Goal: Task Accomplishment & Management: Use online tool/utility

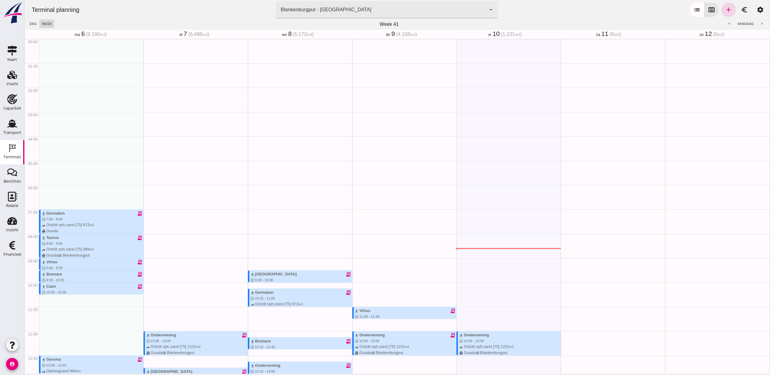
scroll to position [122, 0]
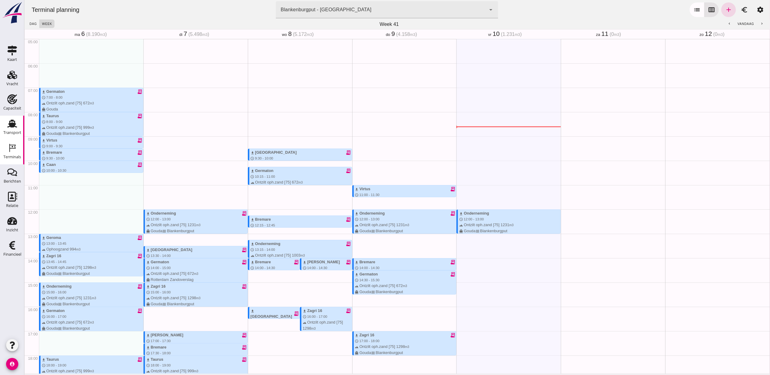
click at [17, 127] on div "Transport" at bounding box center [12, 124] width 15 height 10
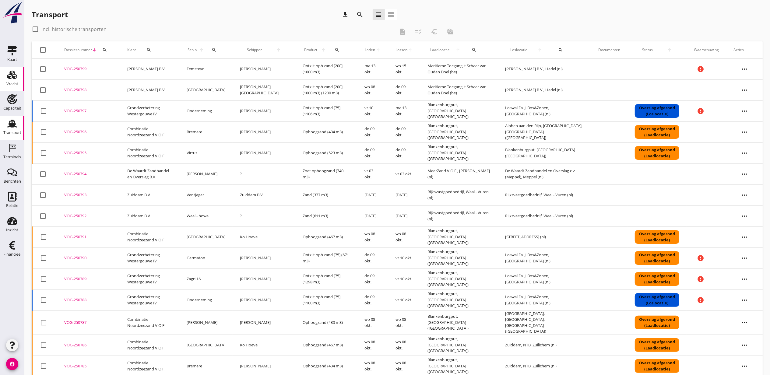
click at [15, 82] on div "Vracht" at bounding box center [12, 84] width 12 height 4
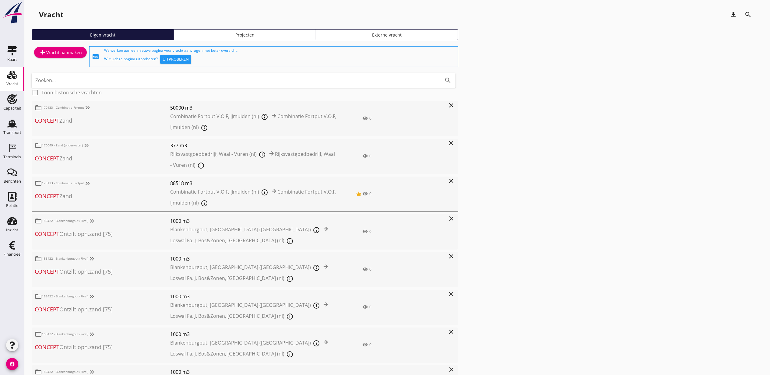
click at [205, 38] on link "Projecten" at bounding box center [245, 34] width 142 height 11
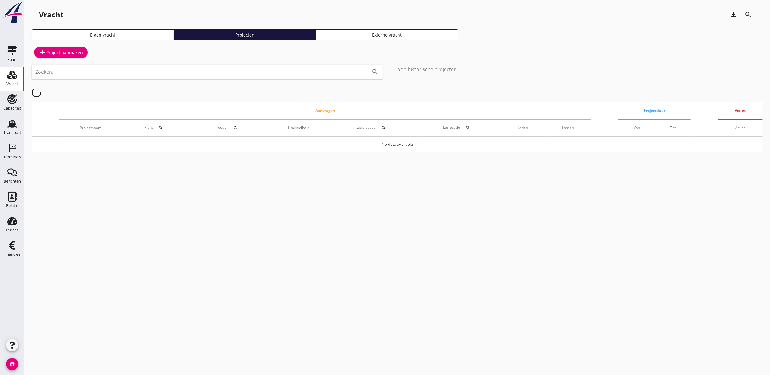
click at [213, 76] on input "Zoeken..." at bounding box center [198, 72] width 327 height 10
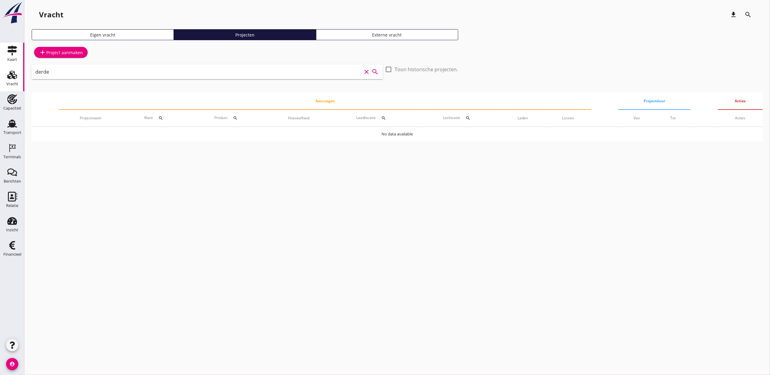
drag, startPoint x: 193, startPoint y: 75, endPoint x: 0, endPoint y: 66, distance: 193.2
click at [0, 66] on html "arrow_drop_down check Maritieme Toegang, t Schaar van Ouden Doel Rijksvastgoedb…" at bounding box center [385, 187] width 770 height 375
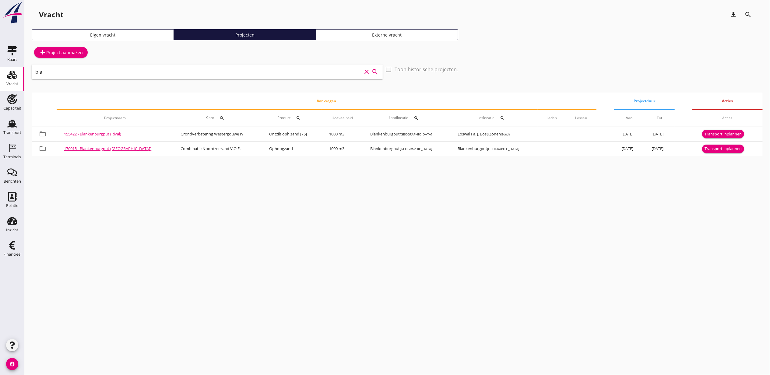
type input "bla"
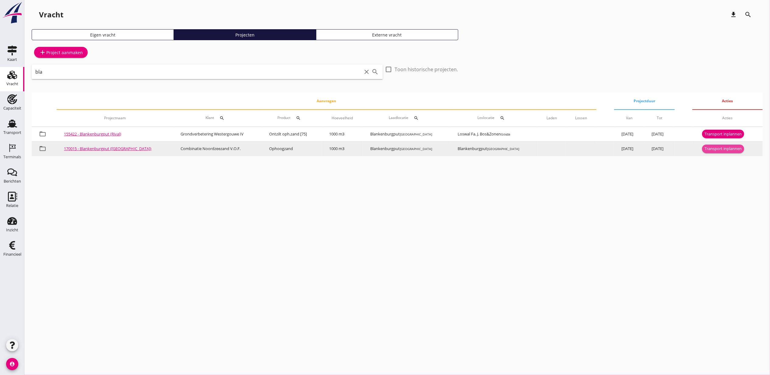
click at [718, 150] on div "Transport inplannen" at bounding box center [722, 149] width 37 height 6
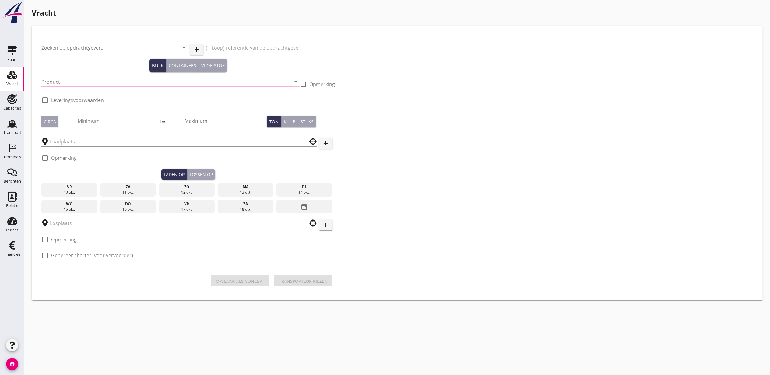
type input "Combinatie Noordzeezand V.O.F."
type input "Ophoogzand (6120)"
type input "1000"
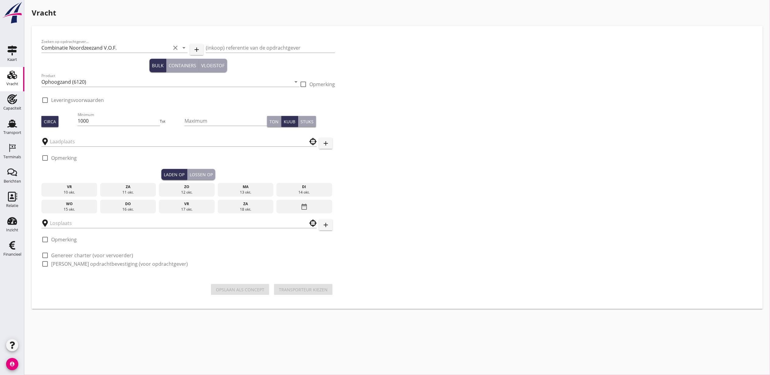
type input "Blankenburgput"
checkbox input "true"
type input "Blankenburgput"
checkbox input "true"
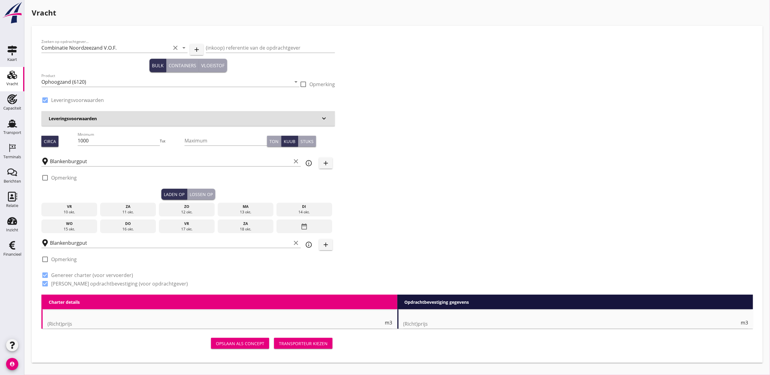
type input "1.15"
radio input "false"
type input "1.15"
radio input "false"
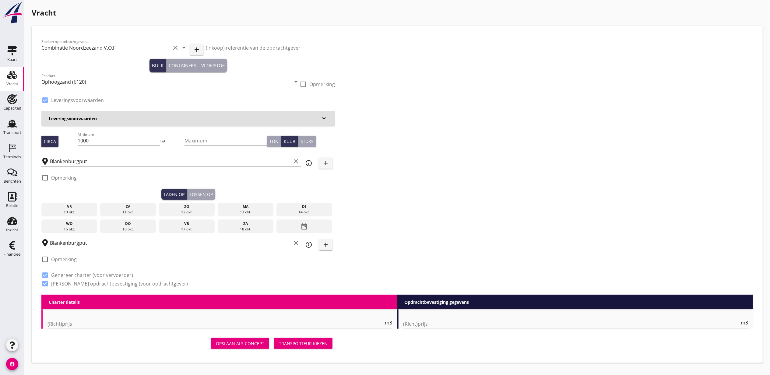
radio input "false"
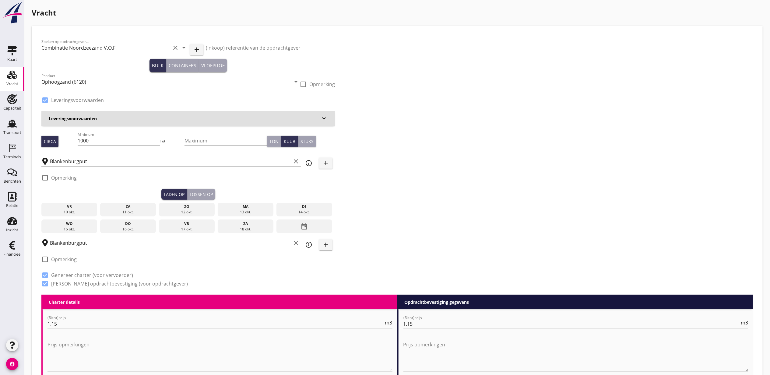
click at [82, 206] on div "vr" at bounding box center [69, 206] width 53 height 5
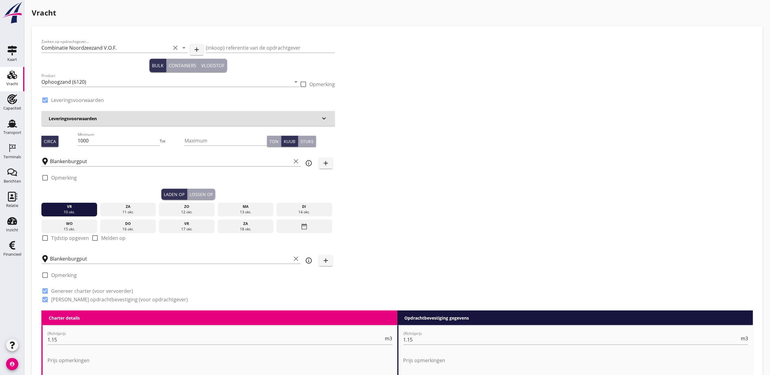
click at [68, 240] on label "Tijdstip opgeven" at bounding box center [70, 238] width 38 height 6
checkbox input "true"
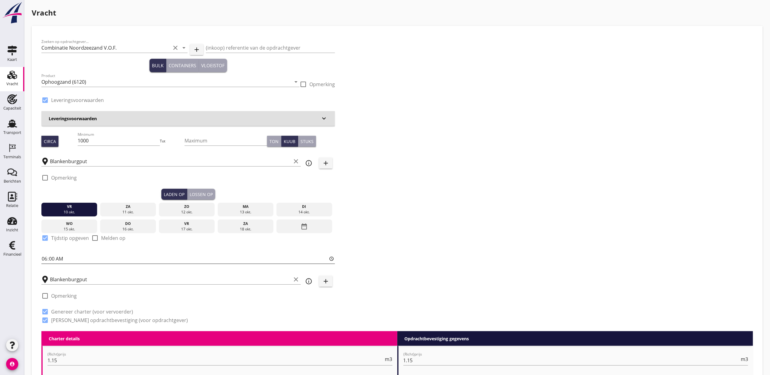
click at [47, 256] on input "06:00" at bounding box center [187, 259] width 293 height 10
type input "09:45"
click at [197, 191] on div "Lossen op" at bounding box center [201, 194] width 23 height 6
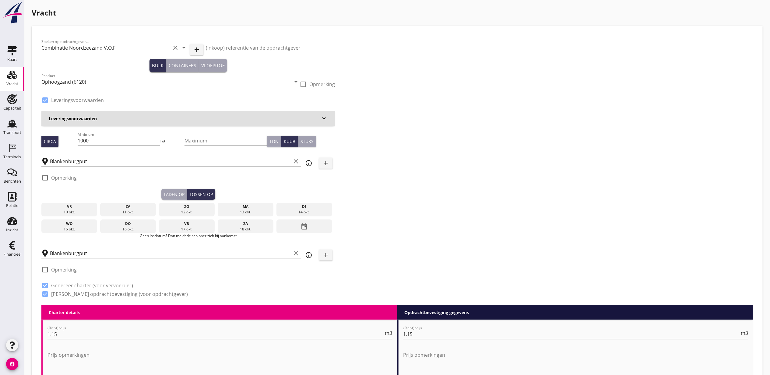
click at [63, 211] on div "10 okt." at bounding box center [69, 211] width 53 height 5
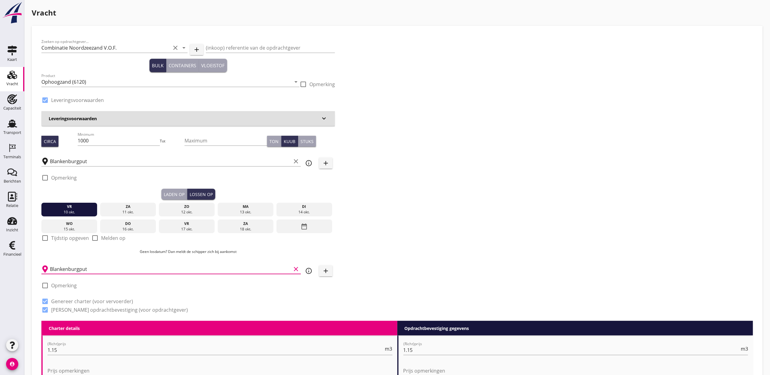
click at [113, 268] on input "Blankenburgput" at bounding box center [170, 269] width 241 height 10
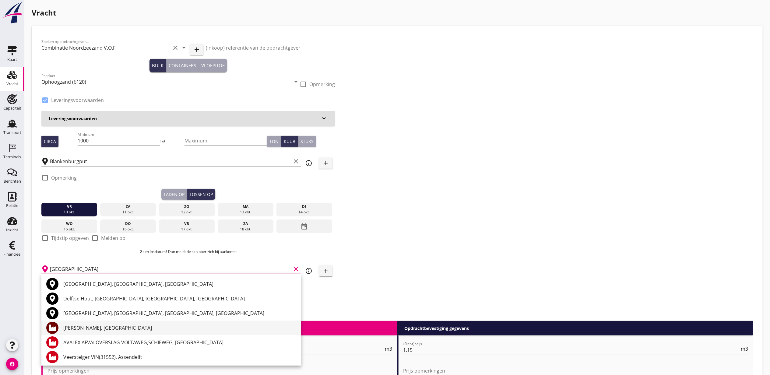
click at [111, 327] on div "[PERSON_NAME], [GEOGRAPHIC_DATA]" at bounding box center [179, 327] width 233 height 7
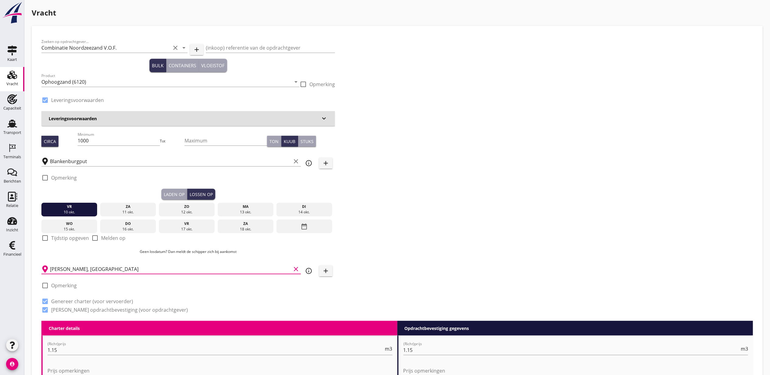
type input "[PERSON_NAME], [GEOGRAPHIC_DATA]"
click at [521, 220] on div "Zoeken op opdrachtgever... Combinatie Noordzeezand V.O.F. clear arrow_drop_down…" at bounding box center [397, 178] width 716 height 285
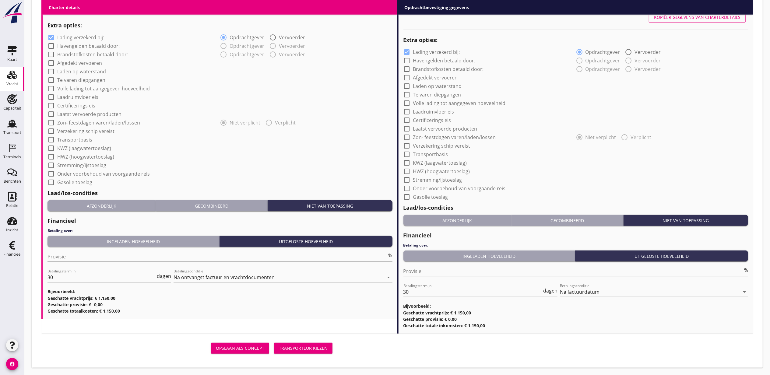
click at [320, 345] on div "Transporteur kiezen" at bounding box center [303, 348] width 49 height 6
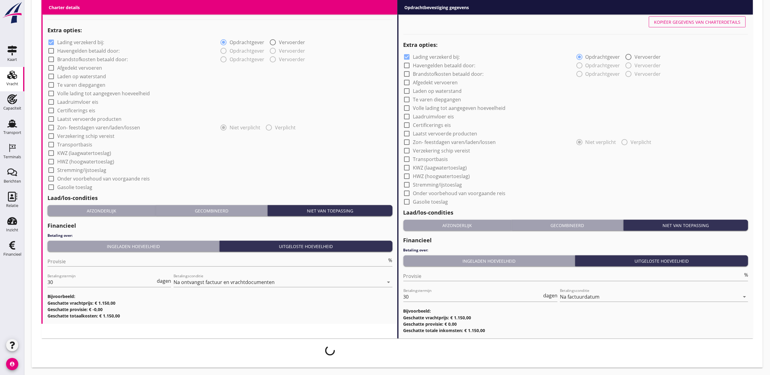
scroll to position [453, 0]
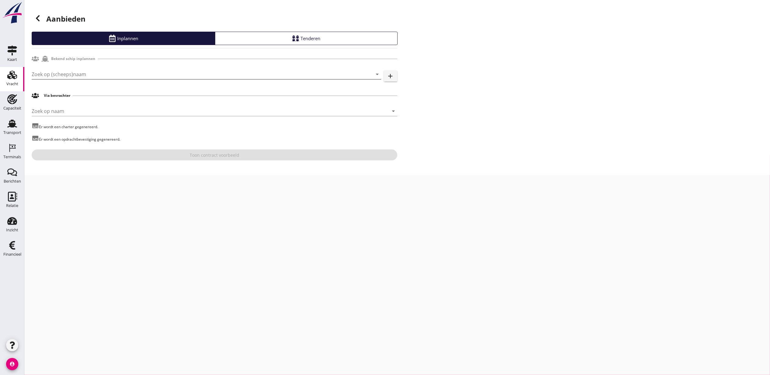
click at [84, 74] on input "Zoek op (scheeps)naam" at bounding box center [198, 74] width 332 height 10
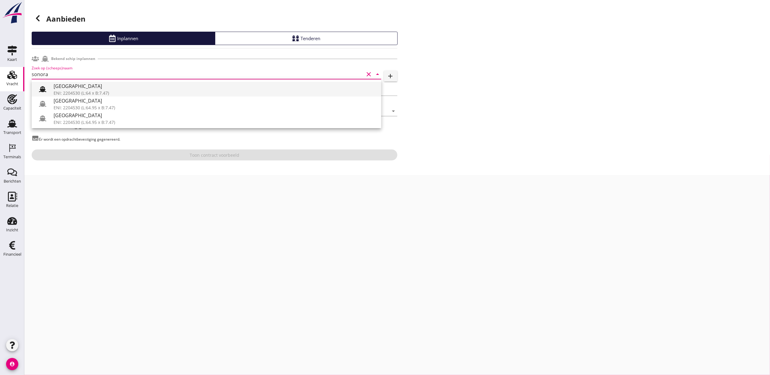
click at [105, 91] on div "ENI: 2204530 (L:64 x B:7.47)" at bounding box center [215, 93] width 323 height 6
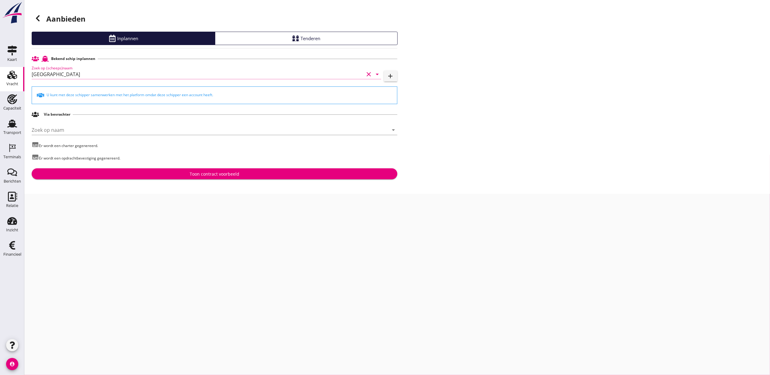
type input "[GEOGRAPHIC_DATA]"
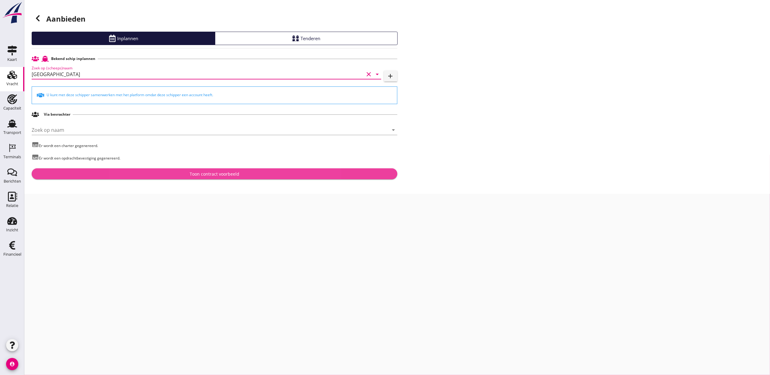
click at [161, 169] on button "Toon contract voorbeeld" at bounding box center [214, 173] width 365 height 11
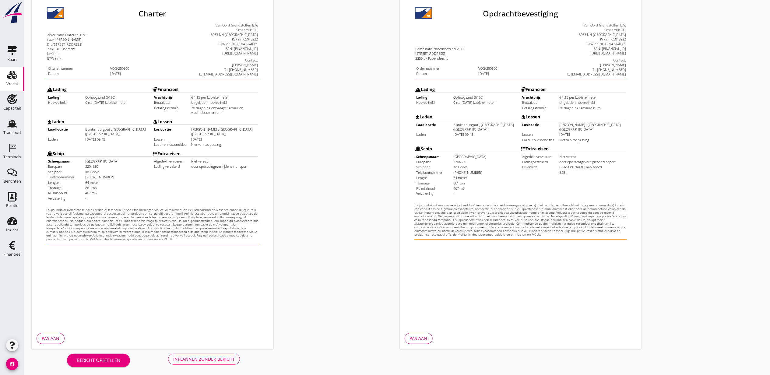
scroll to position [75, 0]
click at [216, 355] on div "Inplannen zonder bericht" at bounding box center [203, 358] width 61 height 6
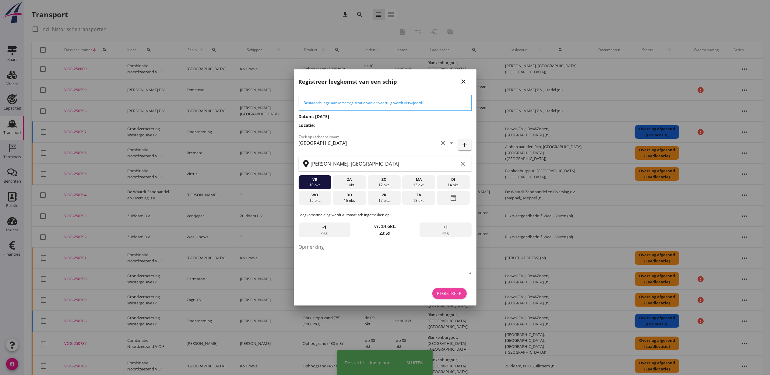
click at [449, 295] on div "Registreer" at bounding box center [449, 293] width 25 height 6
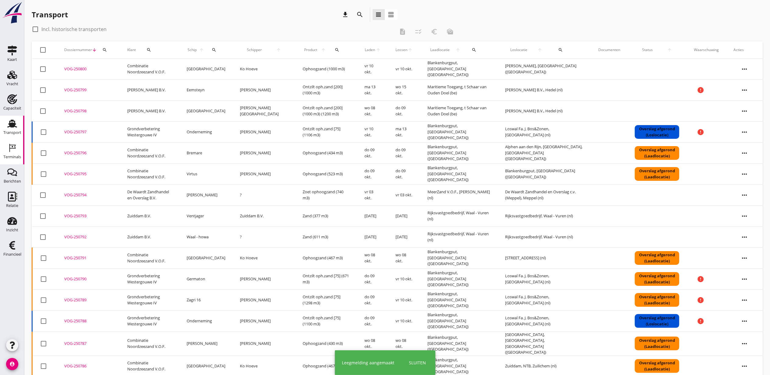
click at [14, 153] on div "Terminals" at bounding box center [12, 157] width 18 height 9
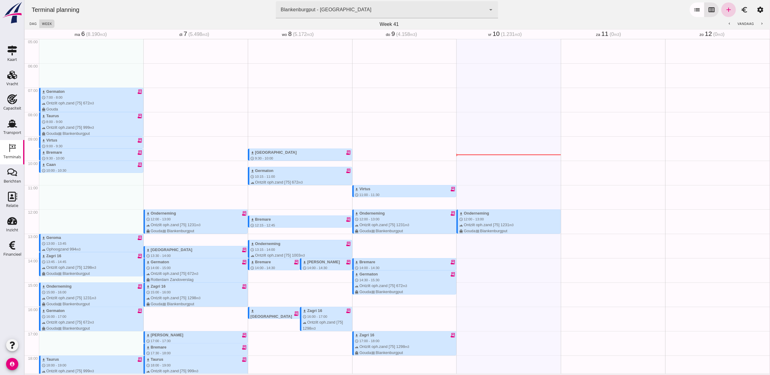
drag, startPoint x: 498, startPoint y: 250, endPoint x: 725, endPoint y: 10, distance: 330.6
click at [725, 10] on link "add" at bounding box center [728, 9] width 15 height 15
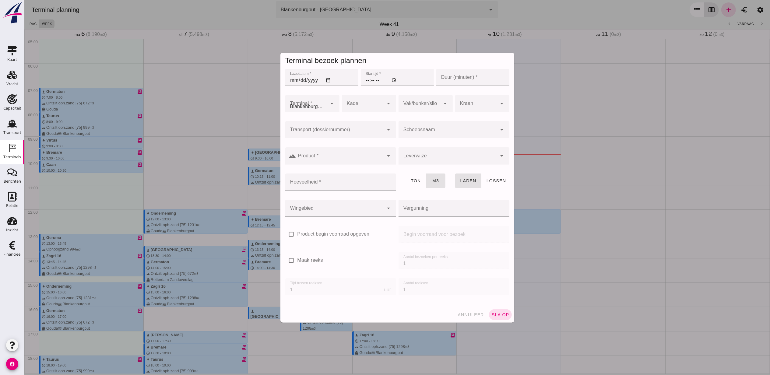
type input "Combinatie Noordzeezand V.O.F."
click at [325, 79] on input "Laaddatum *" at bounding box center [321, 77] width 73 height 17
type input "[DATE]"
click at [359, 82] on div "Starttijd * Starttijd *" at bounding box center [396, 81] width 75 height 26
click at [361, 80] on input "Starttijd *" at bounding box center [396, 77] width 73 height 17
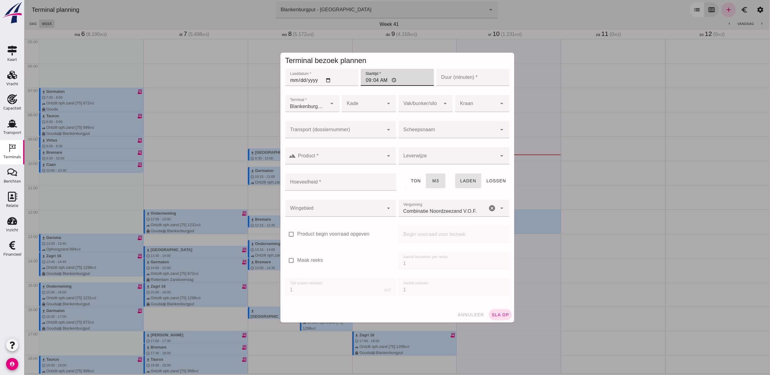
type input "09:45"
type input "30"
click at [350, 127] on div at bounding box center [334, 129] width 99 height 17
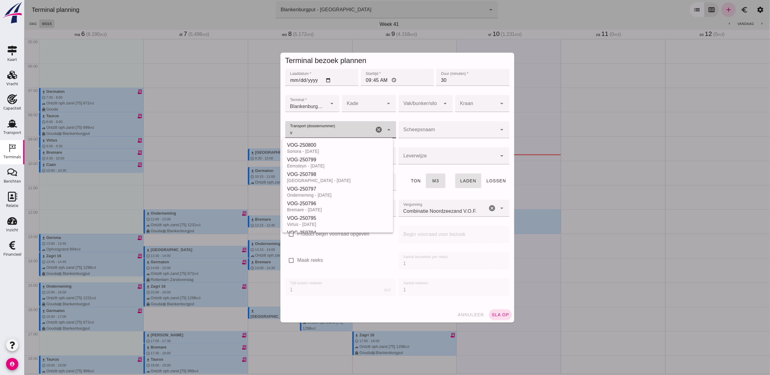
click at [334, 143] on div "VOG-250800" at bounding box center [337, 144] width 101 height 7
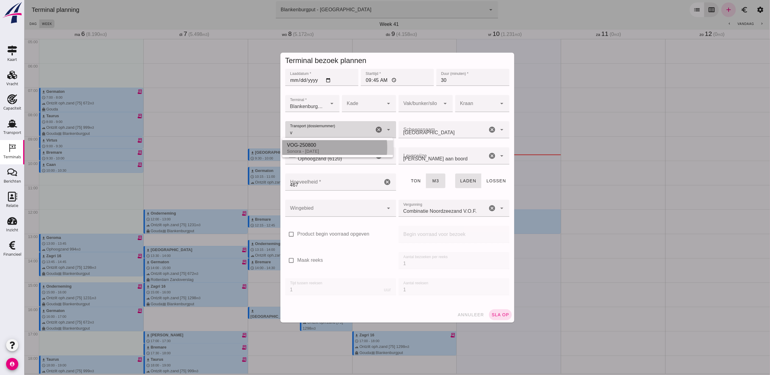
type input "VOG-250800"
type input "franco_on_board"
type input "467"
type input "VOG-250800"
click at [421, 105] on div at bounding box center [419, 103] width 42 height 17
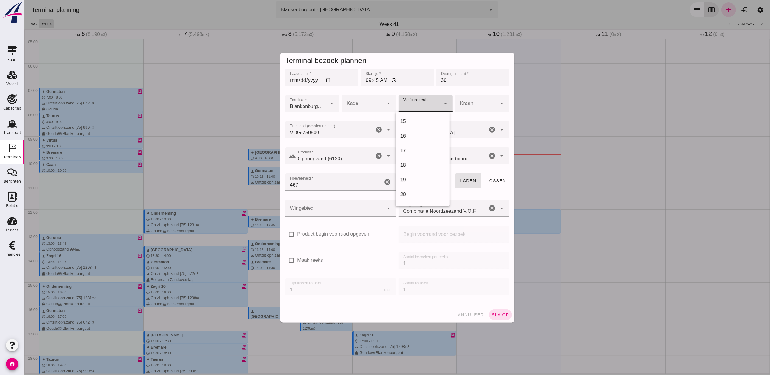
scroll to position [203, 0]
click at [411, 166] on div "18" at bounding box center [422, 166] width 44 height 7
type input "366"
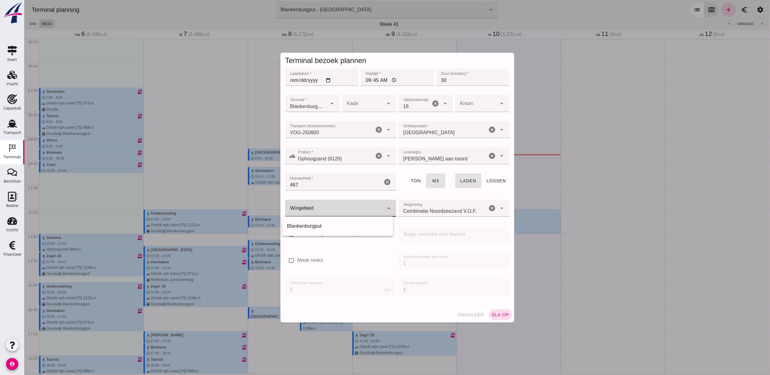
click at [344, 202] on div at bounding box center [334, 208] width 99 height 17
click at [341, 229] on div "Blankenburgput" at bounding box center [337, 225] width 101 height 7
type input "333"
click at [500, 312] on span "sla op" at bounding box center [500, 314] width 18 height 5
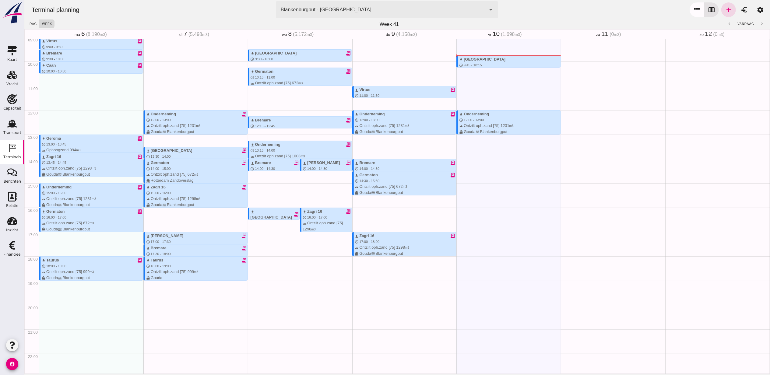
scroll to position [209, 0]
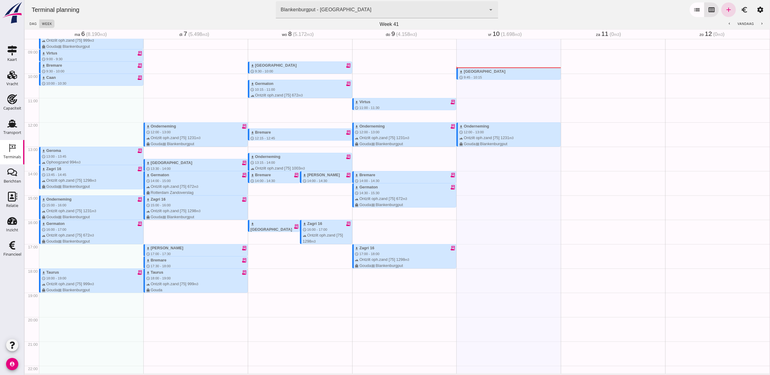
click at [493, 209] on div "download Sonora schedule 9:45 - 10:15 terrain Ophoogzand 467 m3 directions_boat…" at bounding box center [508, 122] width 104 height 584
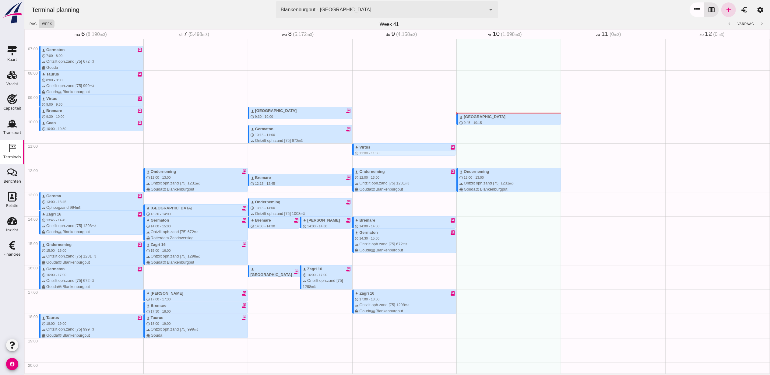
scroll to position [168, 0]
